Goal: Complete application form: Complete application form

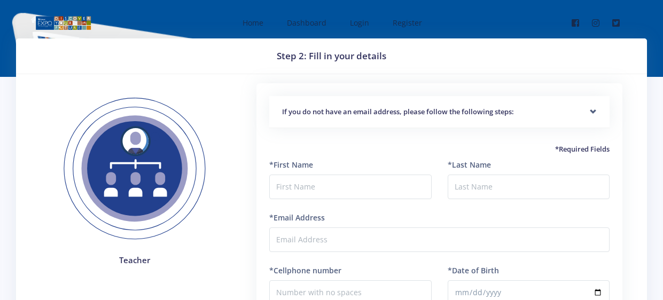
click at [427, 109] on h5 "If you do not have an email address, please follow the following steps:" at bounding box center [439, 112] width 314 height 11
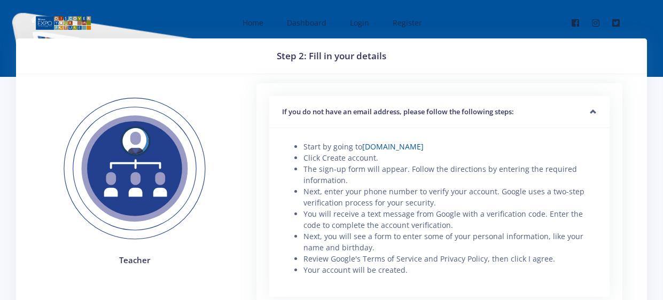
click at [427, 109] on h5 "If you do not have an email address, please follow the following steps:" at bounding box center [439, 112] width 314 height 11
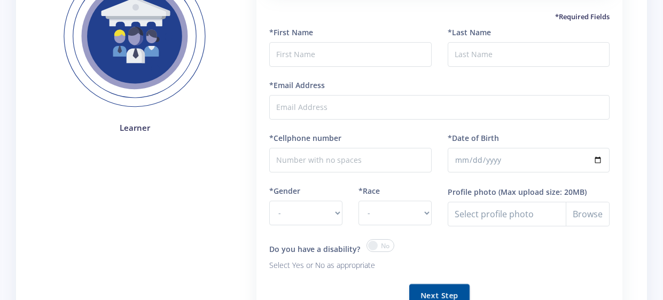
scroll to position [123, 0]
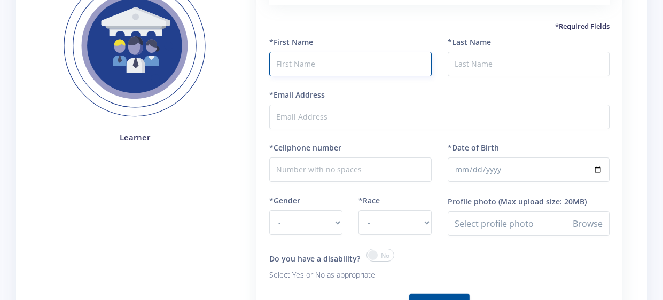
click at [367, 66] on input "text" at bounding box center [350, 64] width 162 height 25
type input "Oratile"
type input "Mashigo"
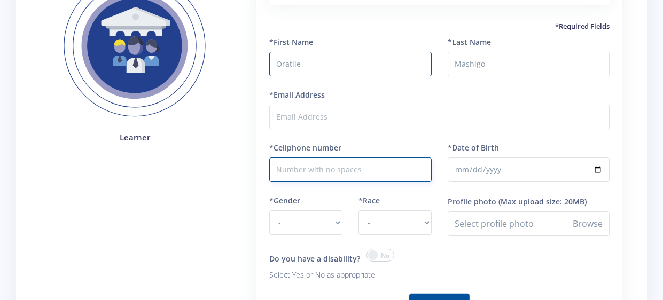
type input "0715326010"
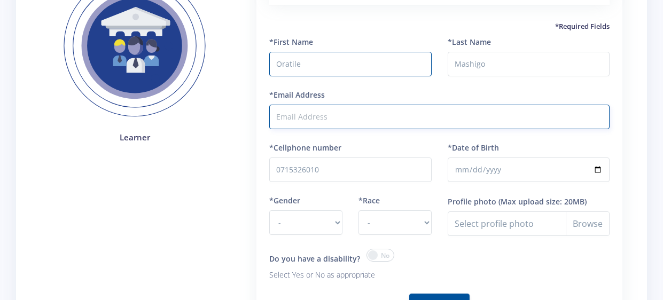
click at [319, 114] on input "*Email Address" at bounding box center [439, 117] width 340 height 25
type input "[EMAIL_ADDRESS]com"
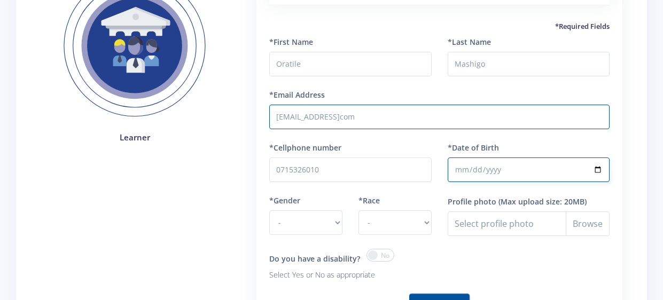
click at [473, 181] on input "*Date of Birth" at bounding box center [528, 169] width 162 height 25
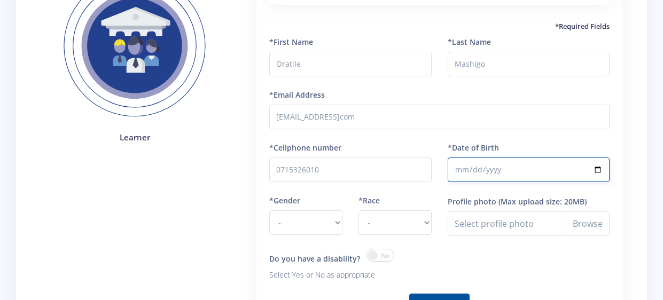
click at [596, 169] on input "*Date of Birth" at bounding box center [528, 169] width 162 height 25
type input "[DATE]"
click at [334, 223] on select "- Male Female" at bounding box center [305, 222] width 73 height 25
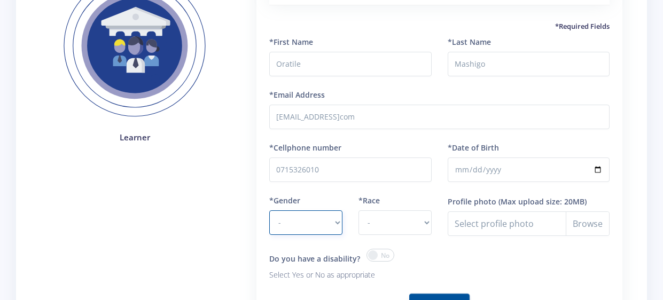
select select "F"
click at [269, 210] on select "- Male Female" at bounding box center [305, 222] width 73 height 25
click at [386, 220] on select "- African Asian Coloured Indian White Other" at bounding box center [394, 222] width 73 height 25
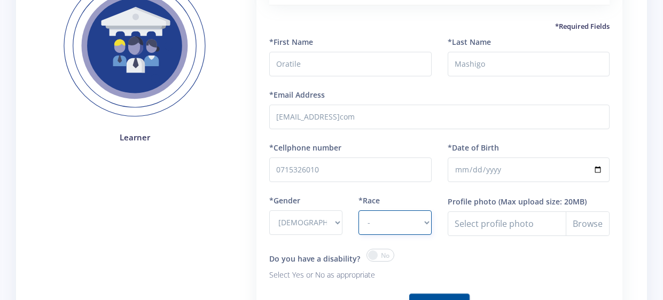
select select "[DEMOGRAPHIC_DATA]"
click at [358, 210] on select "- African Asian Coloured Indian White Other" at bounding box center [394, 222] width 73 height 25
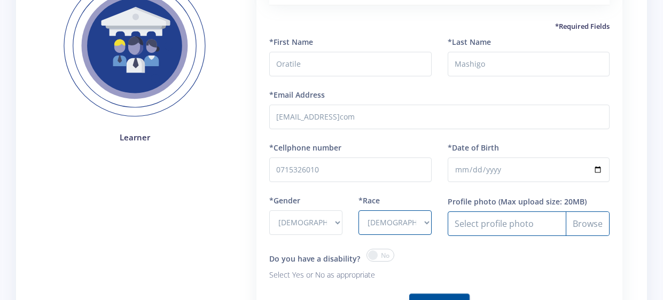
click at [509, 214] on input "Profile photo" at bounding box center [528, 223] width 162 height 25
type input "C:\fakepath\CamScanner 12-08-2024 12.11_01 (1).jpg"
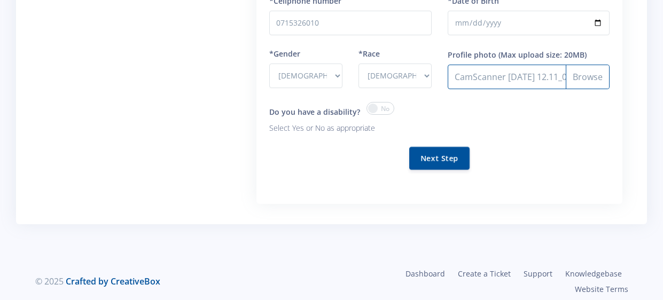
scroll to position [276, 0]
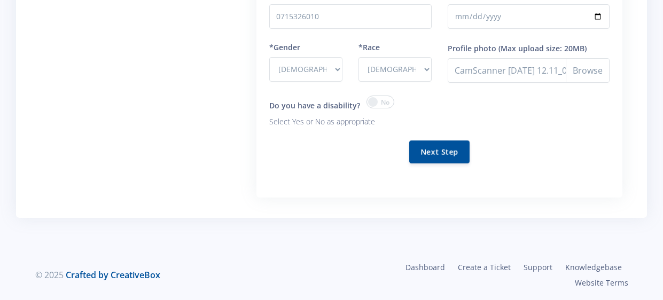
click at [367, 102] on span at bounding box center [380, 102] width 28 height 13
click at [0, 0] on input "checkbox" at bounding box center [0, 0] width 0 height 0
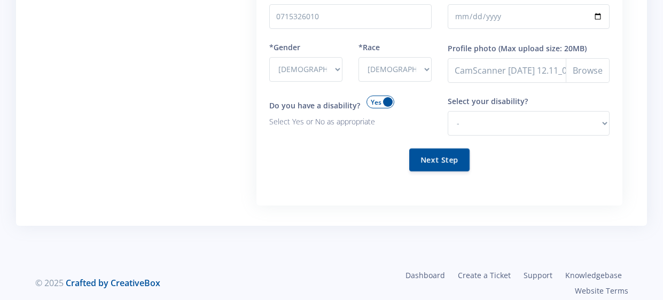
click at [379, 101] on span at bounding box center [380, 102] width 28 height 13
click at [0, 0] on input "checkbox" at bounding box center [0, 0] width 0 height 0
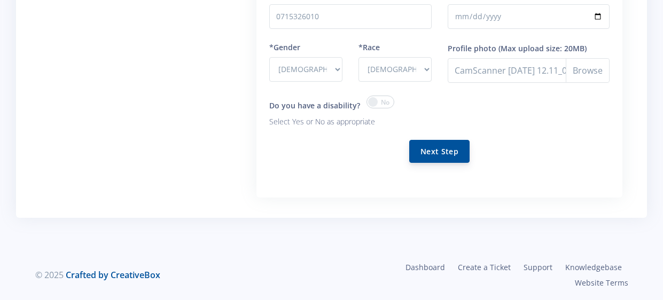
click at [438, 144] on button "Next Step" at bounding box center [439, 151] width 60 height 23
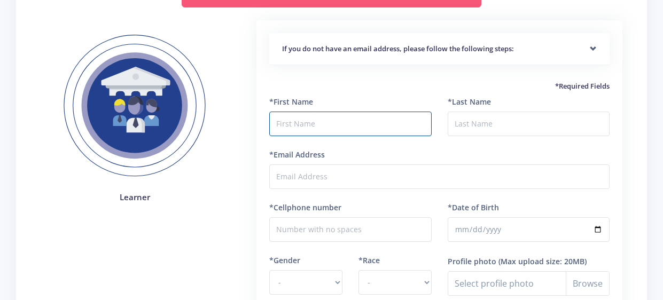
scroll to position [170, 0]
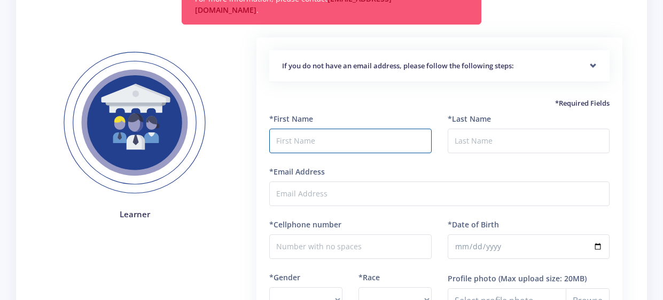
click at [318, 132] on input "text" at bounding box center [350, 141] width 162 height 25
type input "Oratile"
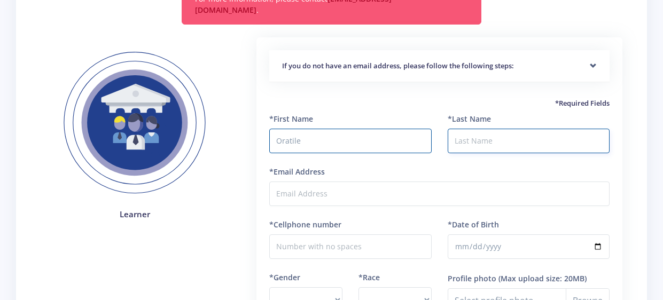
type input "Mashigo"
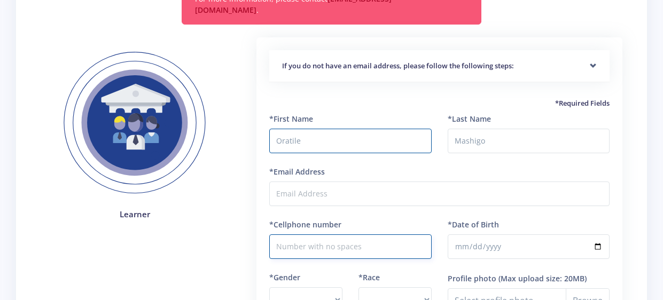
type input "0715326010"
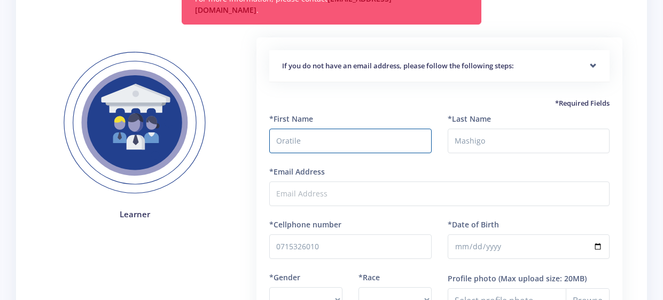
click at [329, 195] on form "*First Name Oratile *Last Name Mashigo *Email Address *Gender" at bounding box center [439, 260] width 340 height 294
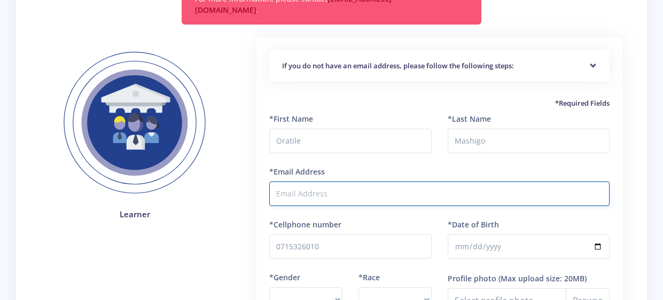
click at [308, 182] on input "*Email Address" at bounding box center [439, 194] width 340 height 25
type input "[EMAIL_ADDRESS]com"
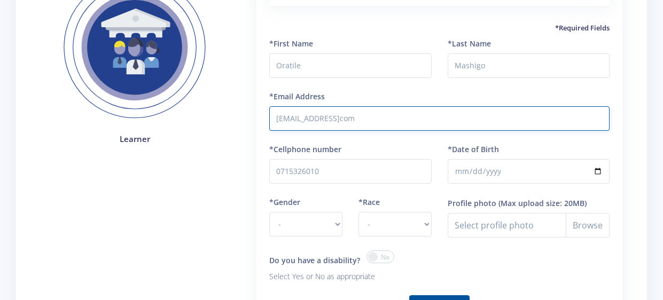
scroll to position [247, 0]
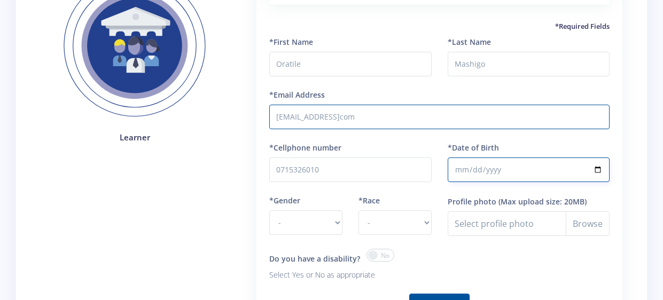
click at [486, 166] on input "*Date of Birth" at bounding box center [528, 169] width 162 height 25
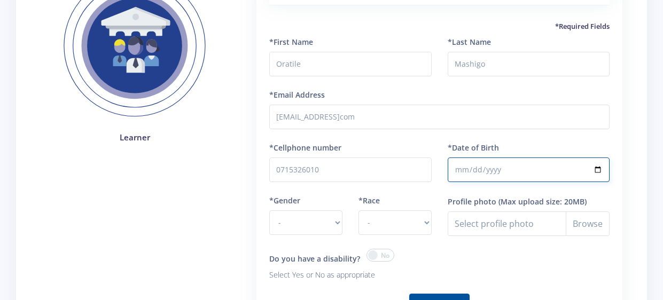
click at [595, 157] on input "*Date of Birth" at bounding box center [528, 169] width 162 height 25
click at [596, 157] on input "*Date of Birth" at bounding box center [528, 169] width 162 height 25
type input "[DATE]"
click at [283, 211] on select "- Male Female" at bounding box center [305, 222] width 73 height 25
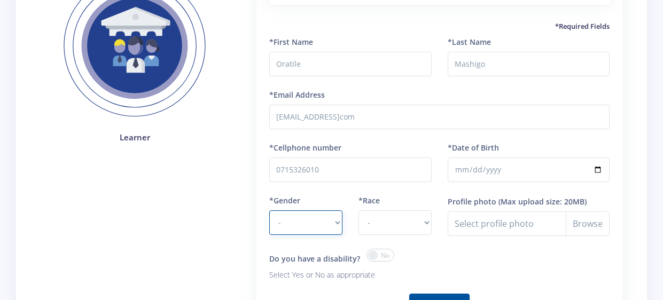
select select "F"
click at [269, 210] on select "- Male Female" at bounding box center [305, 222] width 73 height 25
click at [387, 210] on select "- African Asian Coloured Indian White Other" at bounding box center [394, 222] width 73 height 25
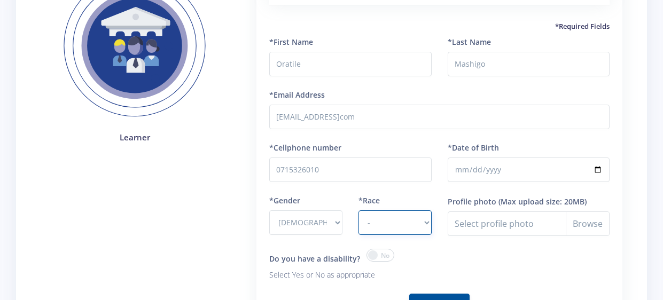
select select "[DEMOGRAPHIC_DATA]"
click at [358, 210] on select "- African Asian Coloured Indian White Other" at bounding box center [394, 222] width 73 height 25
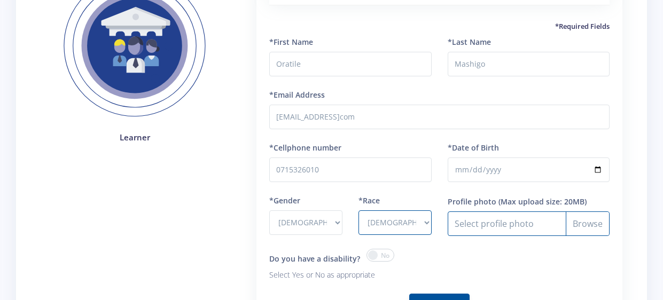
click at [578, 211] on input "Profile photo" at bounding box center [528, 223] width 162 height 25
type input "C:\fakepath\Long Image [DATE] 12.34.jpg"
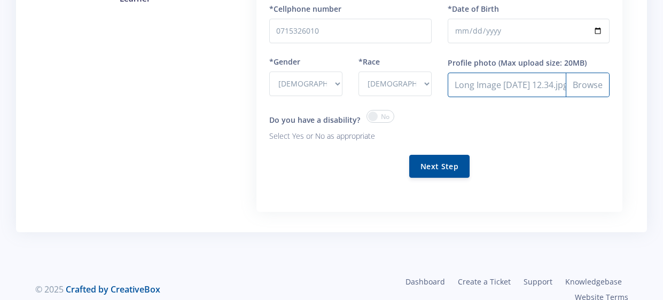
scroll to position [388, 0]
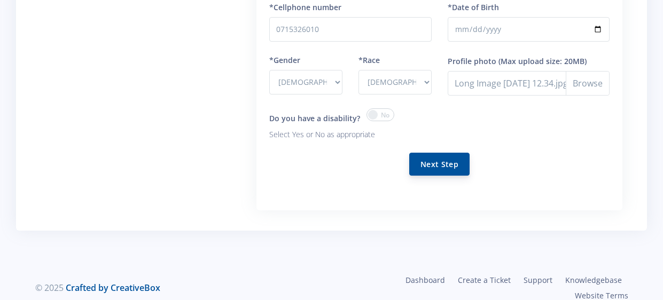
click at [434, 153] on button "Next Step" at bounding box center [439, 164] width 60 height 23
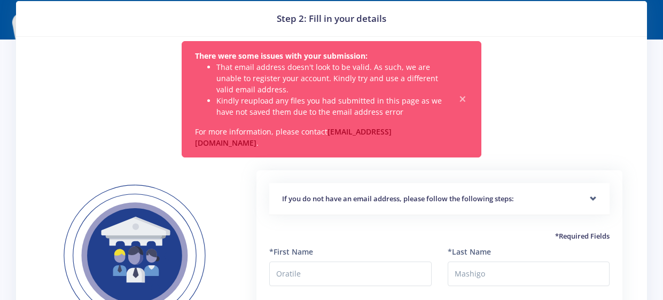
scroll to position [0, 0]
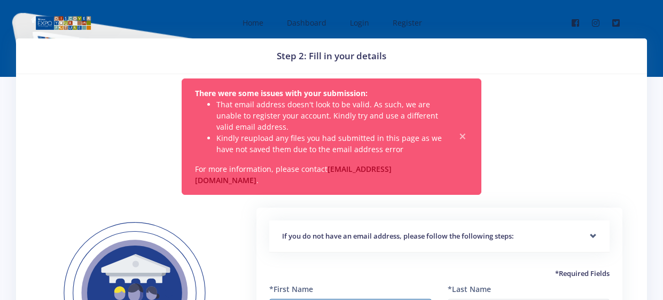
scroll to position [11, 0]
select select "F"
select select "[DEMOGRAPHIC_DATA]"
